Goal: Task Accomplishment & Management: Use online tool/utility

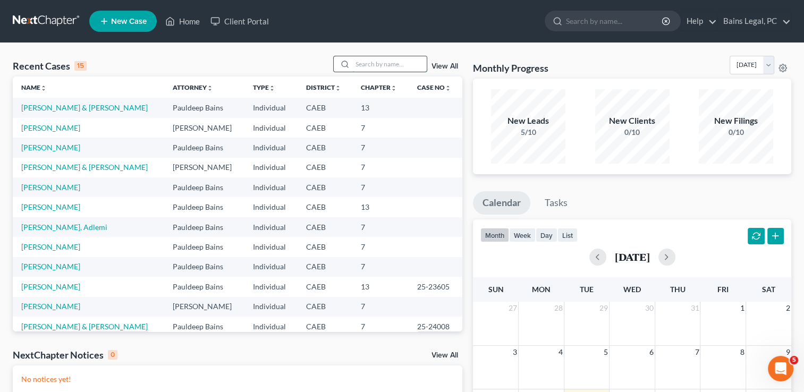
click at [377, 67] on input "search" at bounding box center [389, 63] width 74 height 15
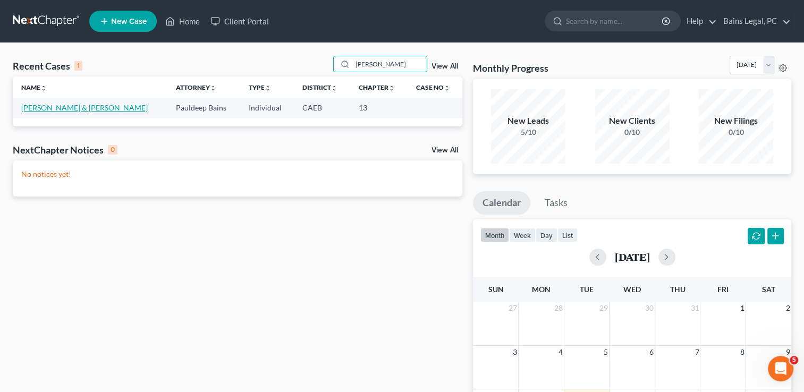
type input "[PERSON_NAME]"
click at [148, 105] on link "[PERSON_NAME] & [PERSON_NAME]" at bounding box center [84, 107] width 126 height 9
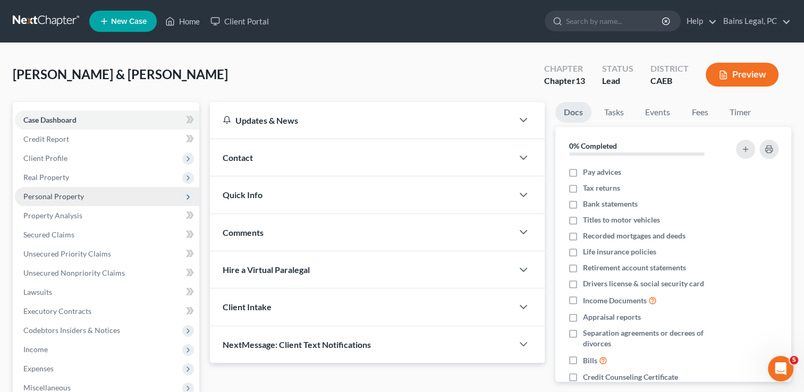
click at [66, 197] on span "Personal Property" at bounding box center [53, 196] width 61 height 9
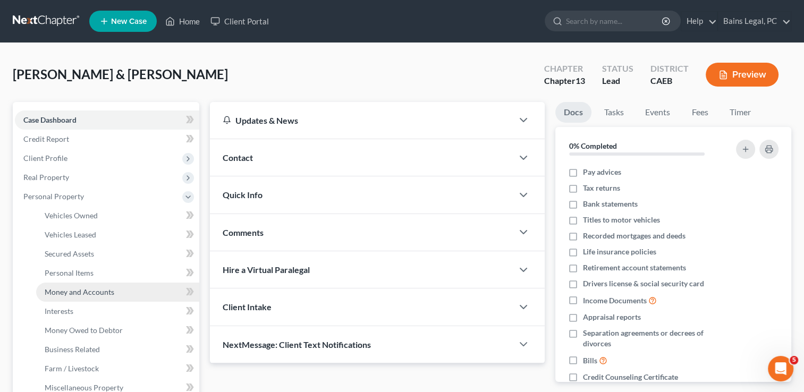
click at [78, 293] on span "Money and Accounts" at bounding box center [80, 291] width 70 height 9
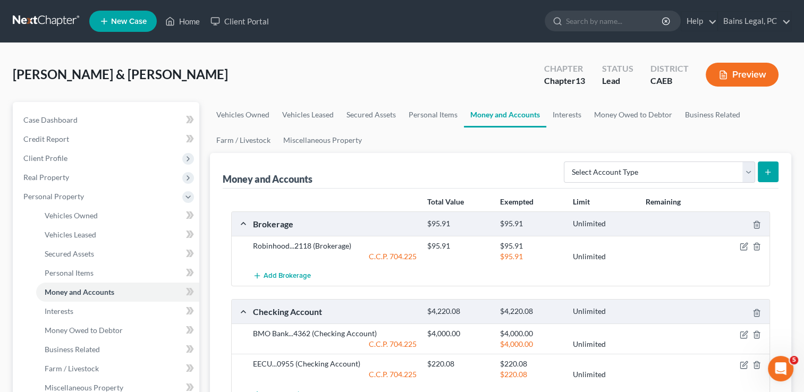
click at [388, 85] on div "[PERSON_NAME] & [PERSON_NAME] Upgraded Chapter Chapter 13 Status Lead District …" at bounding box center [402, 79] width 778 height 46
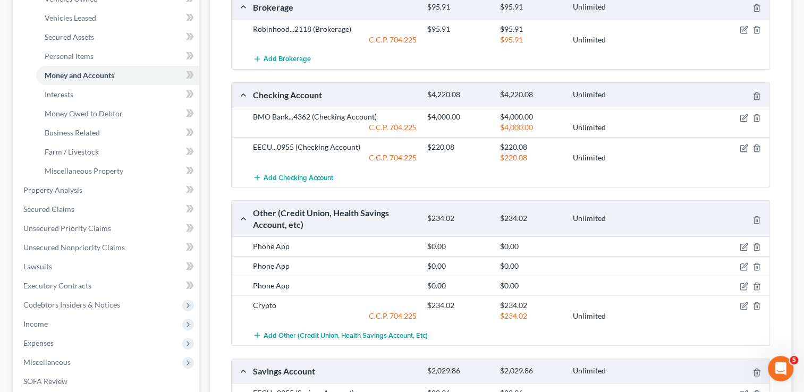
scroll to position [297, 0]
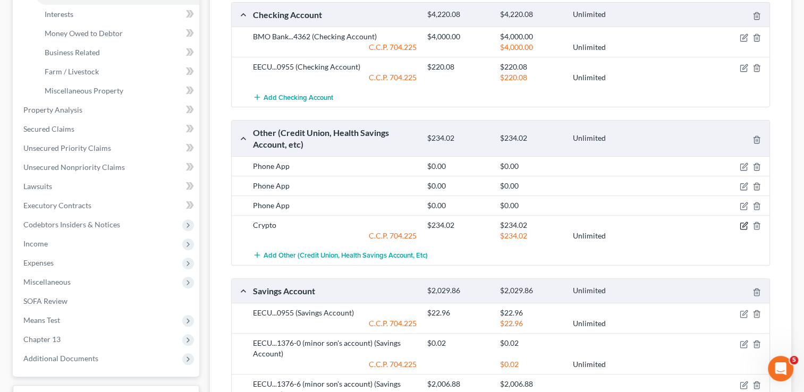
click at [744, 222] on icon "button" at bounding box center [743, 226] width 8 height 8
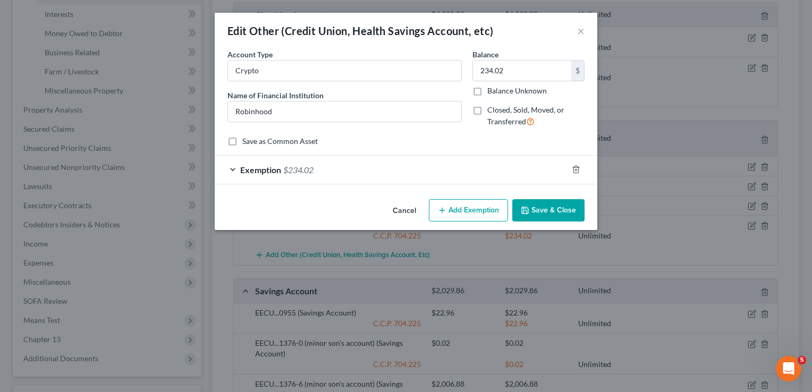
click at [406, 211] on button "Cancel" at bounding box center [404, 210] width 40 height 21
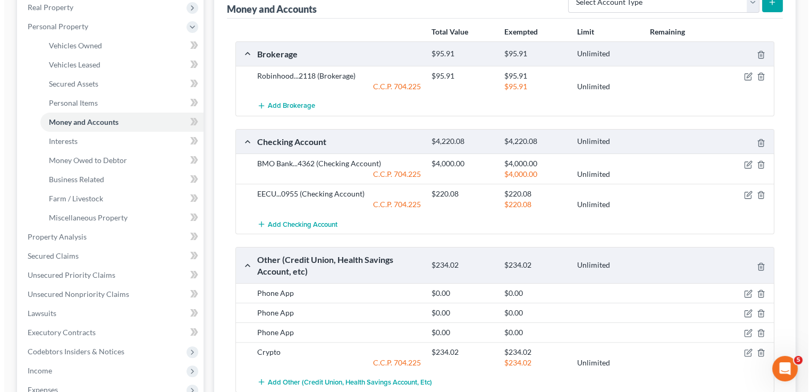
scroll to position [169, 0]
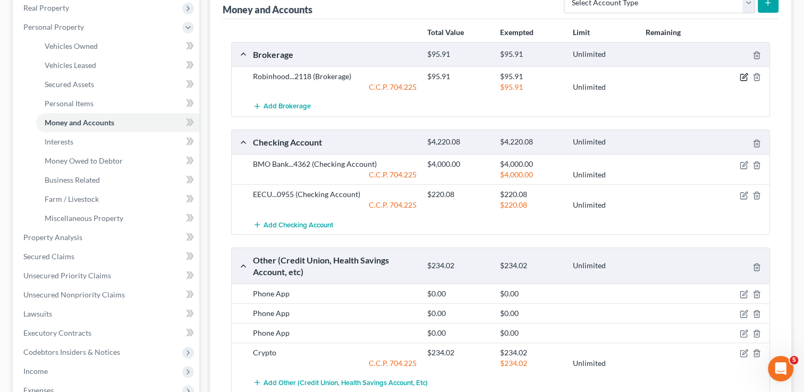
click at [745, 75] on icon "button" at bounding box center [744, 76] width 5 height 5
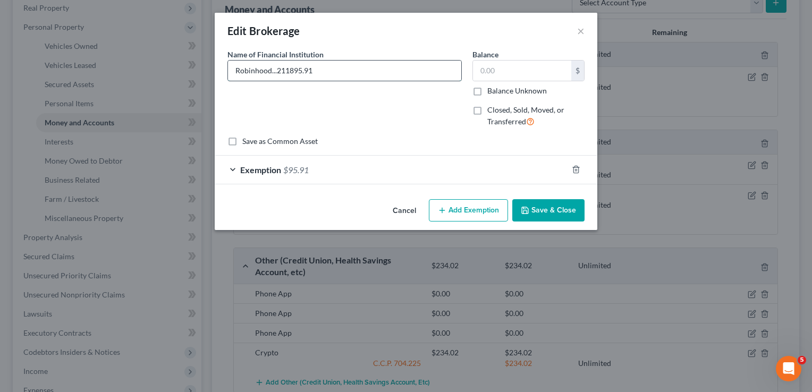
type input "Robinhood...2118"
type input "506.93"
click at [495, 167] on div "Exemption $95.91" at bounding box center [391, 170] width 353 height 28
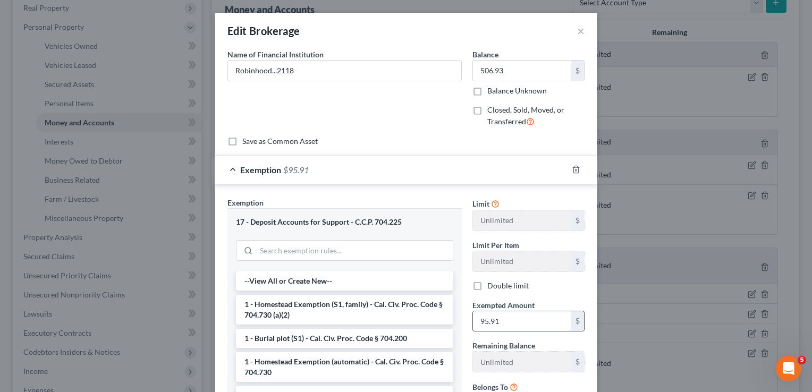
click at [533, 318] on input "95.91" at bounding box center [522, 321] width 98 height 20
click at [573, 171] on icon "button" at bounding box center [575, 169] width 5 height 7
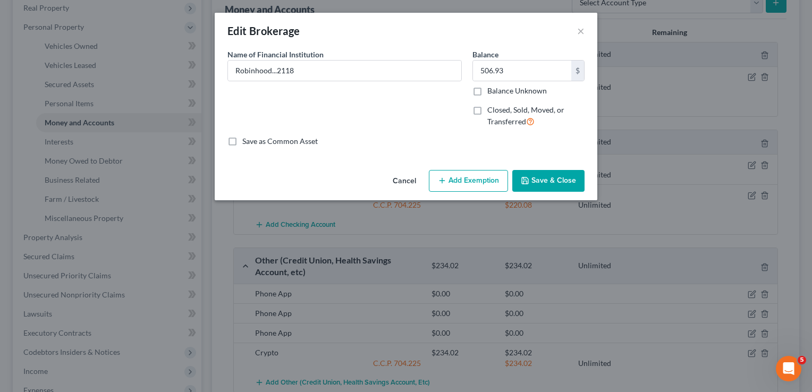
click at [473, 183] on button "Add Exemption" at bounding box center [468, 181] width 79 height 22
select select "2"
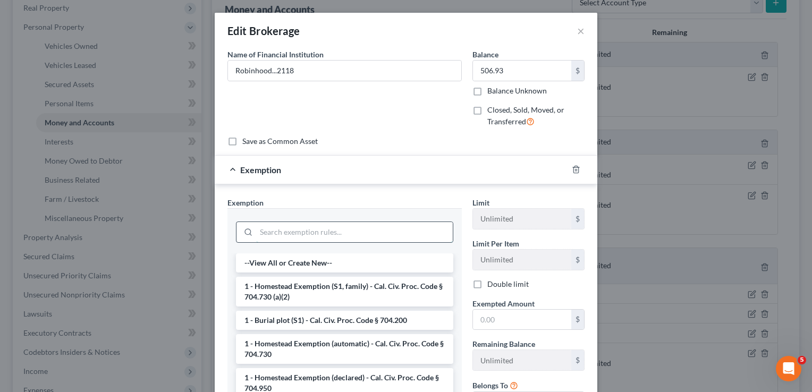
click at [393, 232] on input "search" at bounding box center [354, 232] width 197 height 20
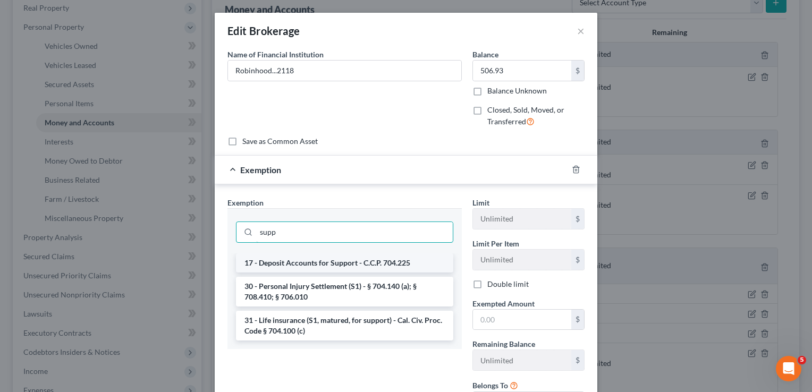
type input "supp"
click at [389, 262] on li "17 - Deposit Accounts for Support - C.C.P. 704.225" at bounding box center [344, 262] width 217 height 19
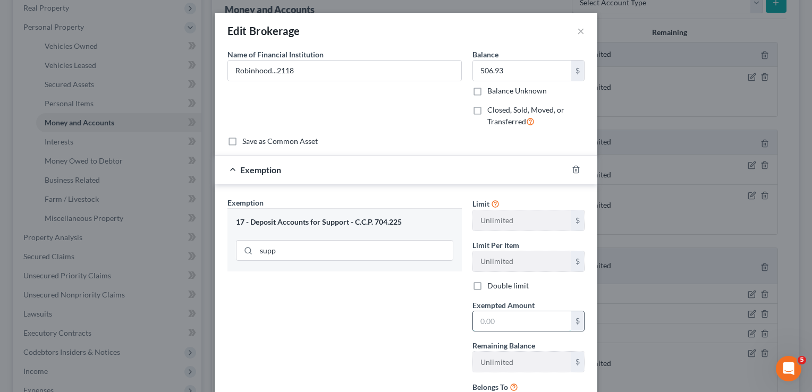
click at [500, 317] on input "text" at bounding box center [522, 321] width 98 height 20
type input "506.93"
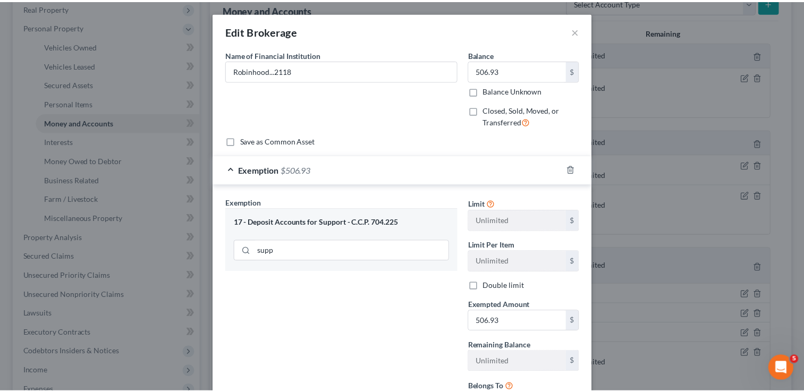
scroll to position [96, 0]
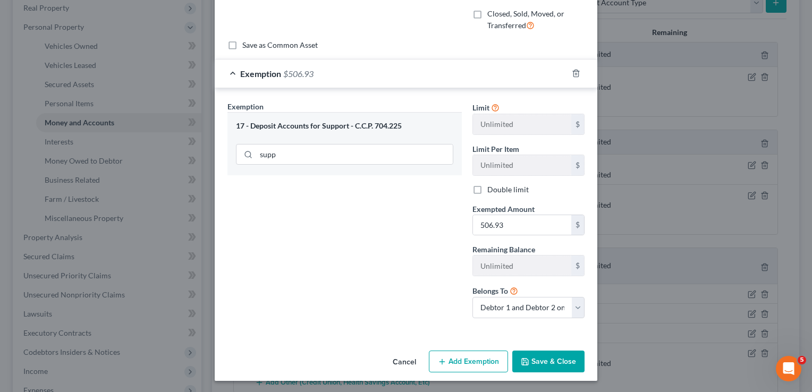
click at [565, 362] on button "Save & Close" at bounding box center [548, 362] width 72 height 22
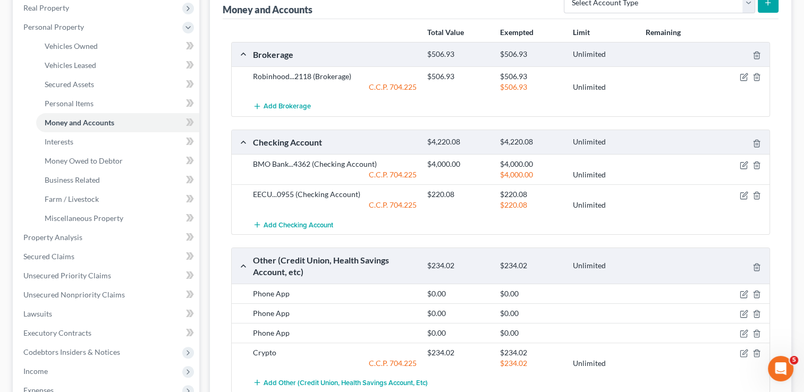
click at [210, 302] on div "Money and Accounts Select Account Type Brokerage Cash on Hand Certificates of D…" at bounding box center [500, 286] width 581 height 605
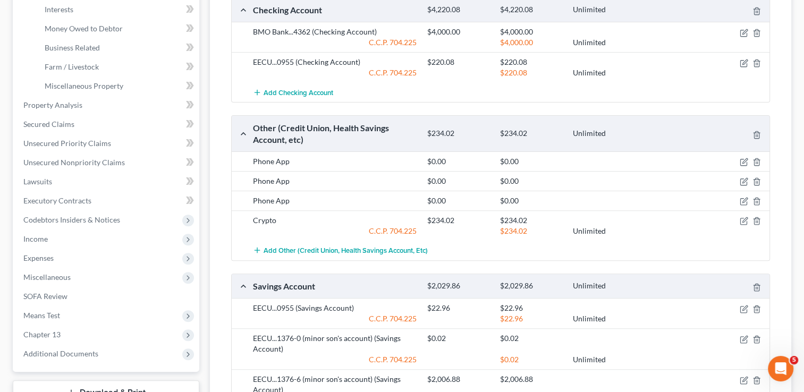
scroll to position [318, 0]
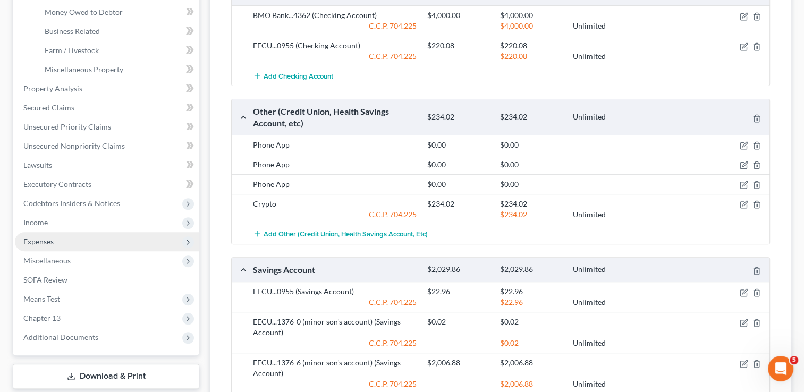
click at [77, 239] on span "Expenses" at bounding box center [107, 241] width 184 height 19
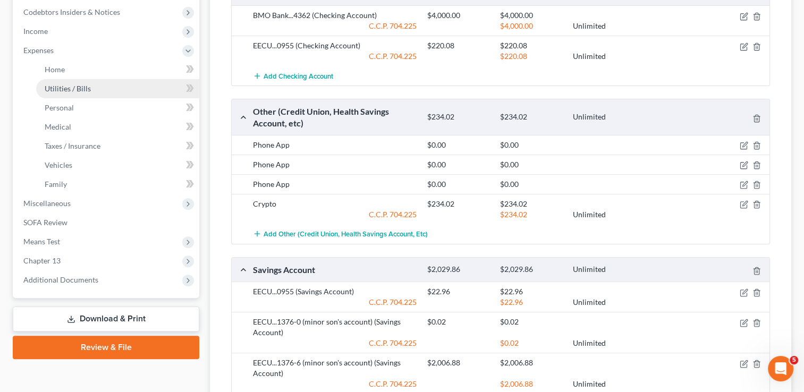
click at [63, 79] on link "Utilities / Bills" at bounding box center [117, 88] width 163 height 19
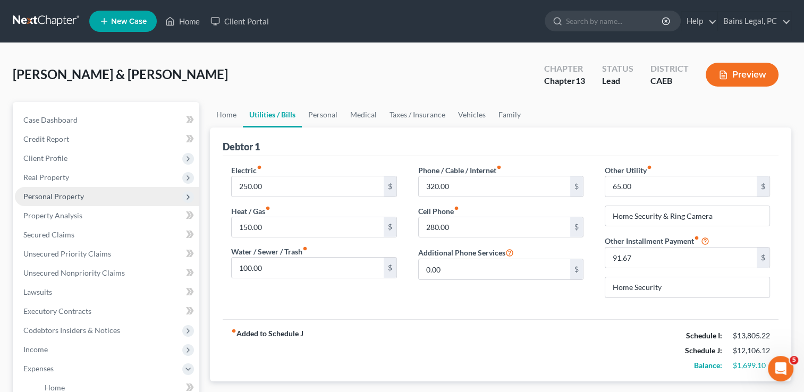
click at [92, 198] on span "Personal Property" at bounding box center [107, 196] width 184 height 19
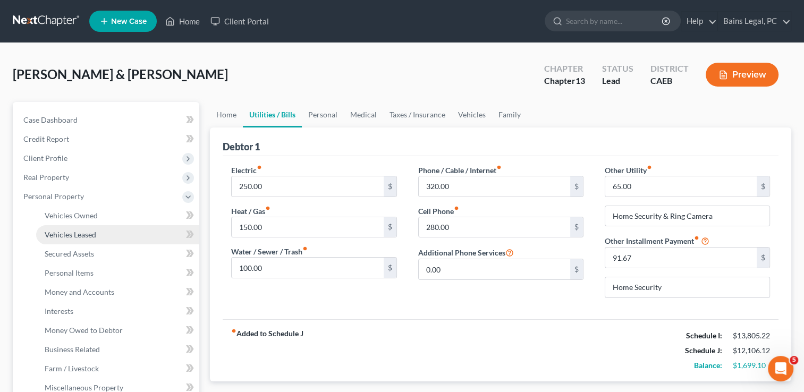
click at [94, 228] on link "Vehicles Leased" at bounding box center [117, 234] width 163 height 19
